Goal: Task Accomplishment & Management: Use online tool/utility

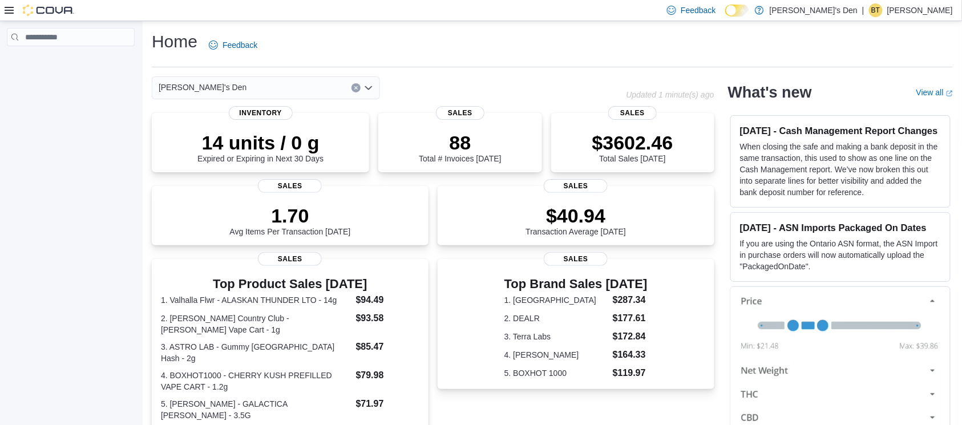
click at [298, 51] on div "Home Feedback" at bounding box center [552, 45] width 801 height 30
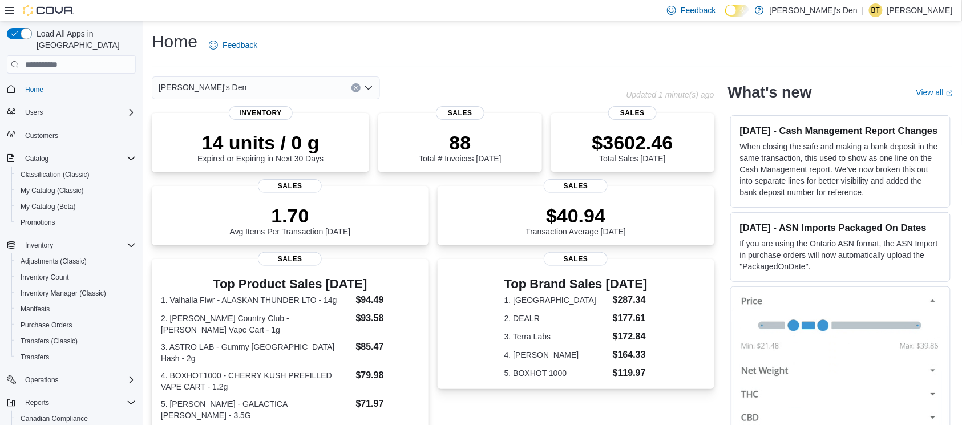
click at [139, 63] on div "Load All Apps in New Hub Home Users Customers Catalog Classification (Classic) …" at bounding box center [71, 225] width 143 height 408
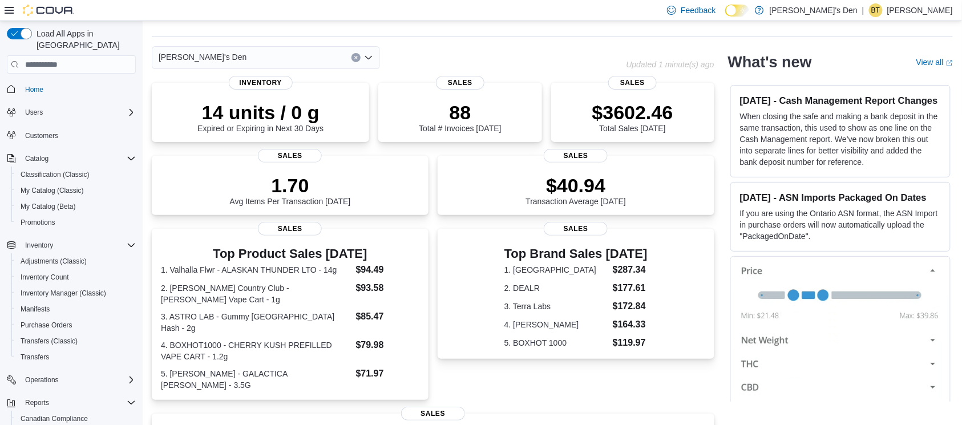
click at [139, 63] on div "Load All Apps in New Hub Home Users Customers Catalog Classification (Classic) …" at bounding box center [71, 225] width 143 height 408
click at [129, 78] on div "Home" at bounding box center [71, 88] width 129 height 21
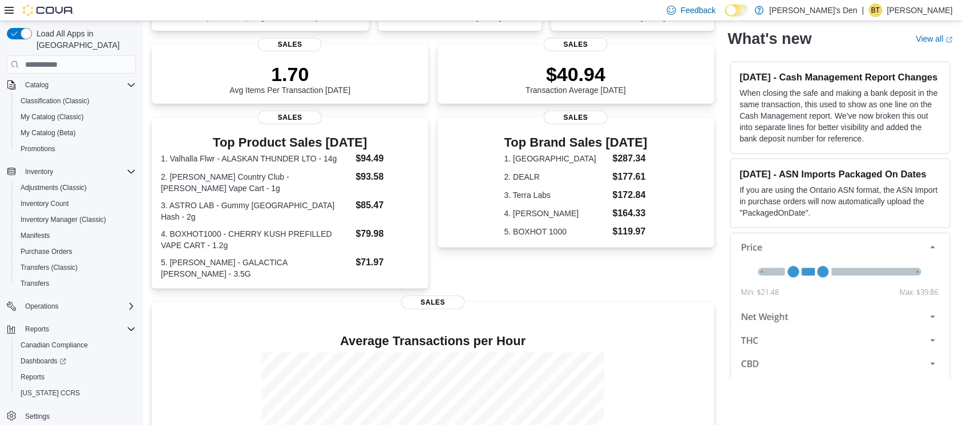
scroll to position [152, 0]
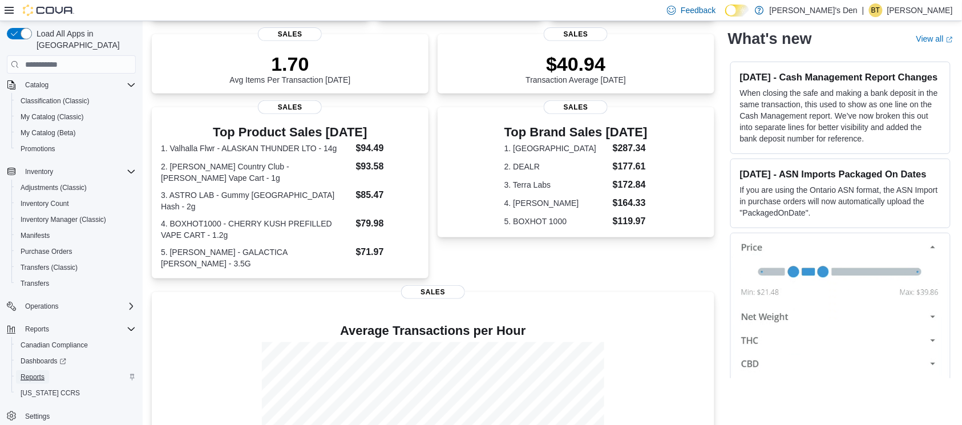
click at [41, 373] on span "Reports" at bounding box center [33, 377] width 24 height 9
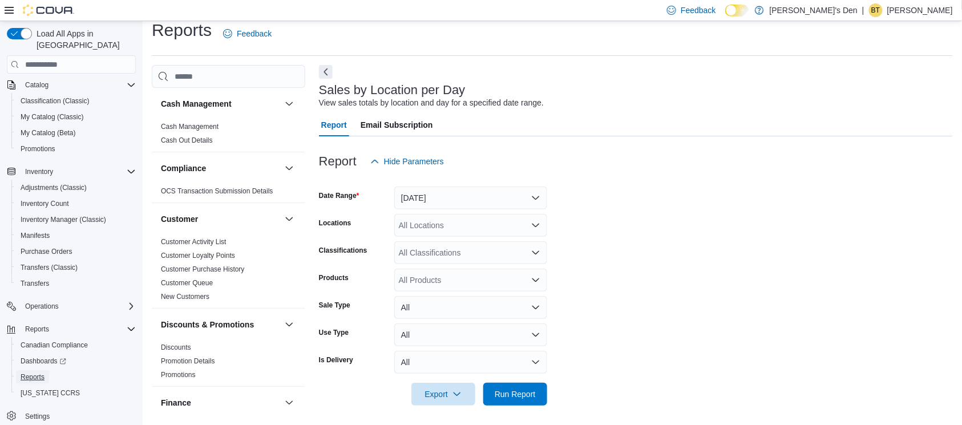
scroll to position [14, 0]
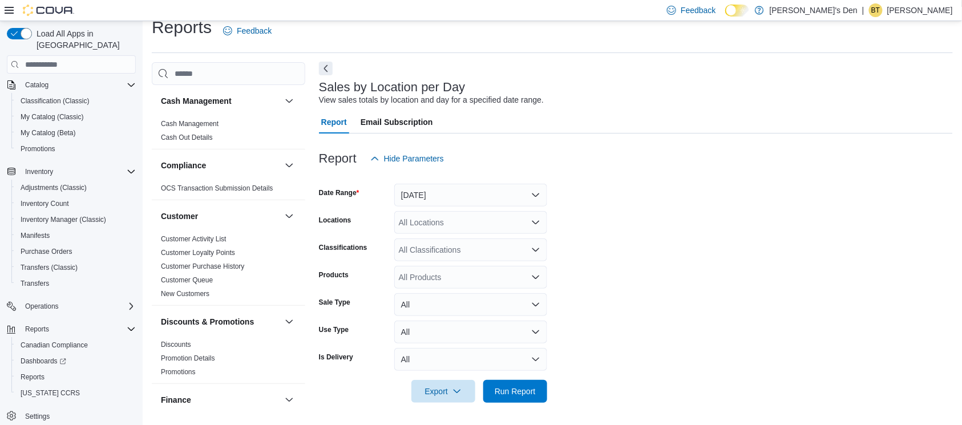
click at [325, 64] on button "Next" at bounding box center [326, 69] width 14 height 14
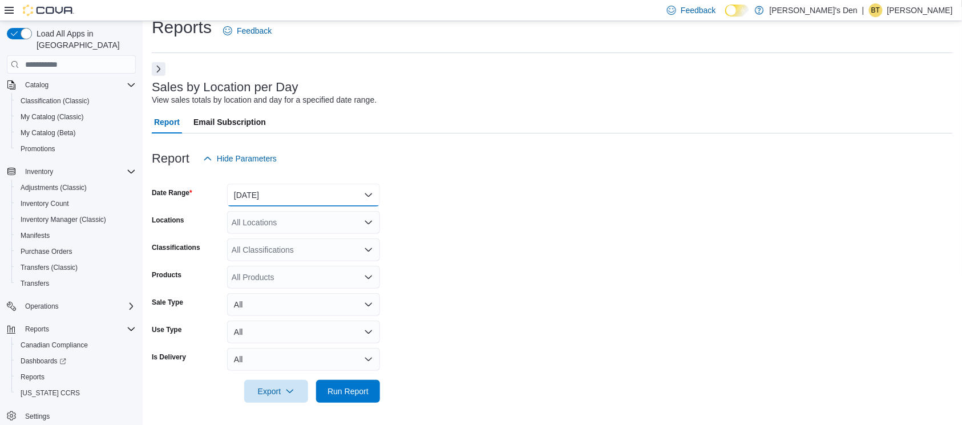
click at [339, 199] on button "[DATE]" at bounding box center [303, 195] width 153 height 23
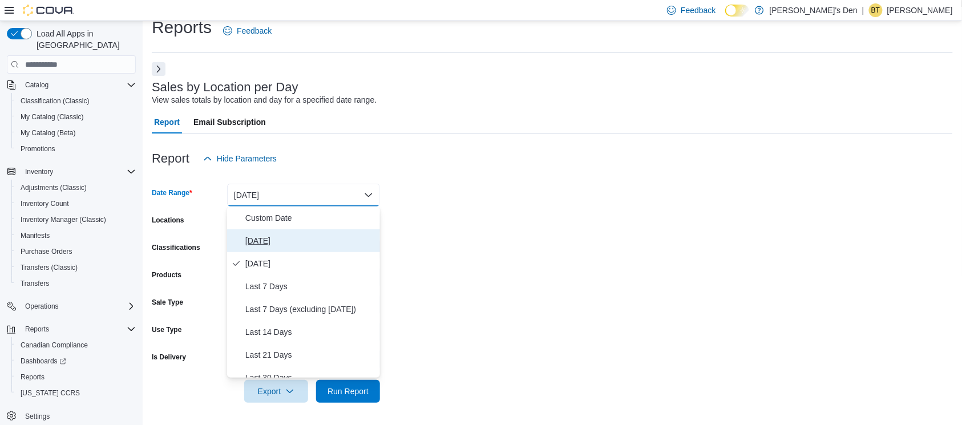
click at [320, 237] on span "[DATE]" at bounding box center [310, 241] width 130 height 14
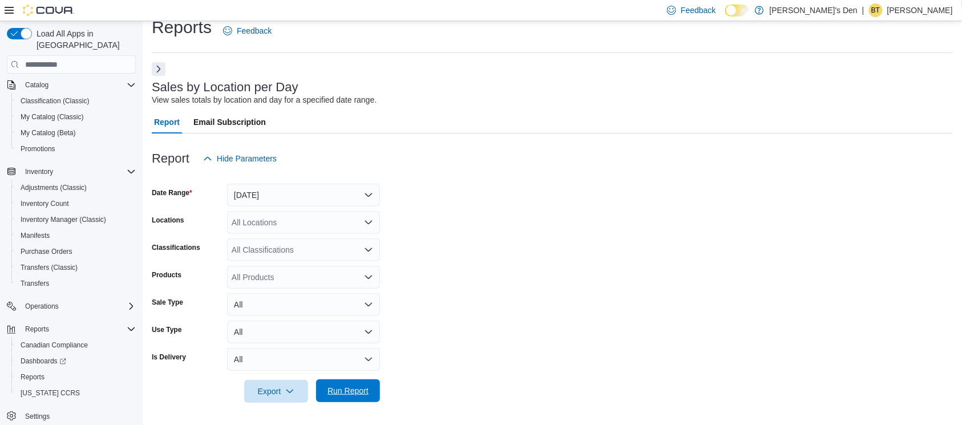
click at [334, 384] on span "Run Report" at bounding box center [348, 391] width 50 height 23
click at [662, 332] on form "Date Range [DATE] Locations All Locations Classifications All Classifications P…" at bounding box center [554, 286] width 805 height 233
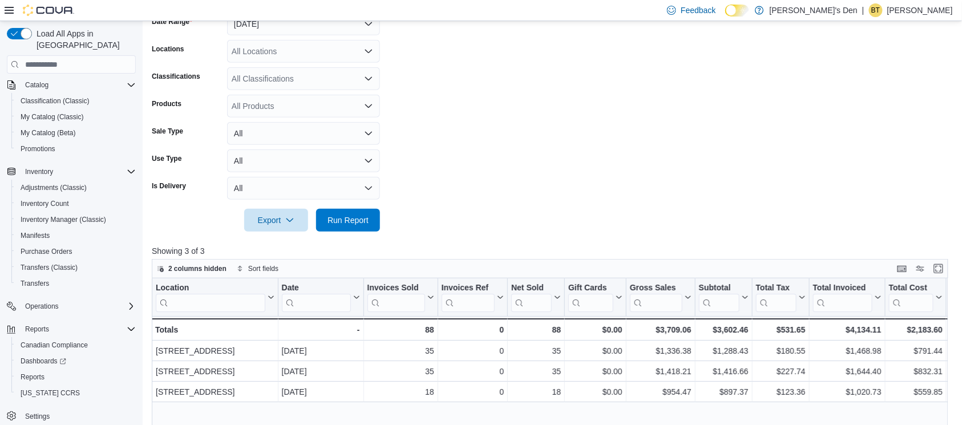
scroll to position [318, 0]
